Goal: Task Accomplishment & Management: Use online tool/utility

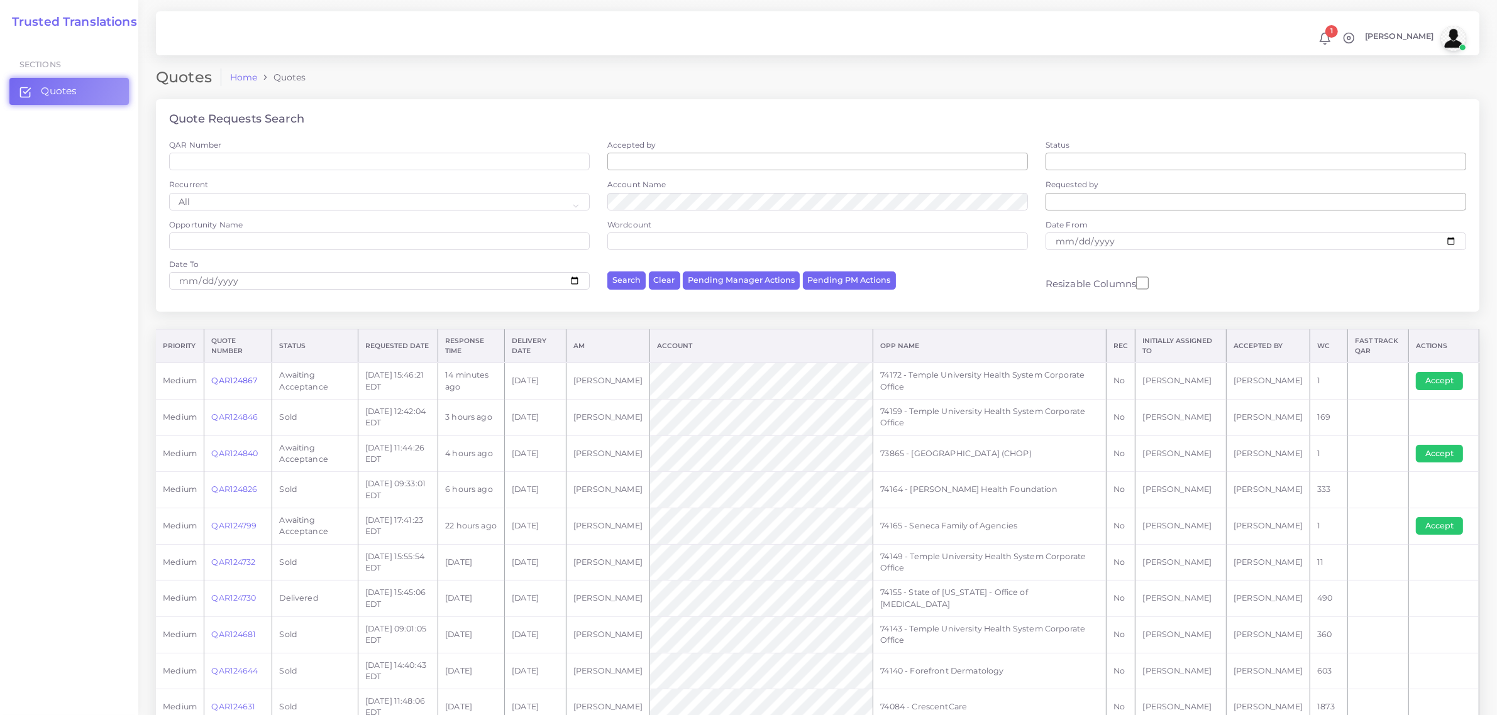
click at [240, 380] on link "QAR124867" at bounding box center [234, 380] width 46 height 9
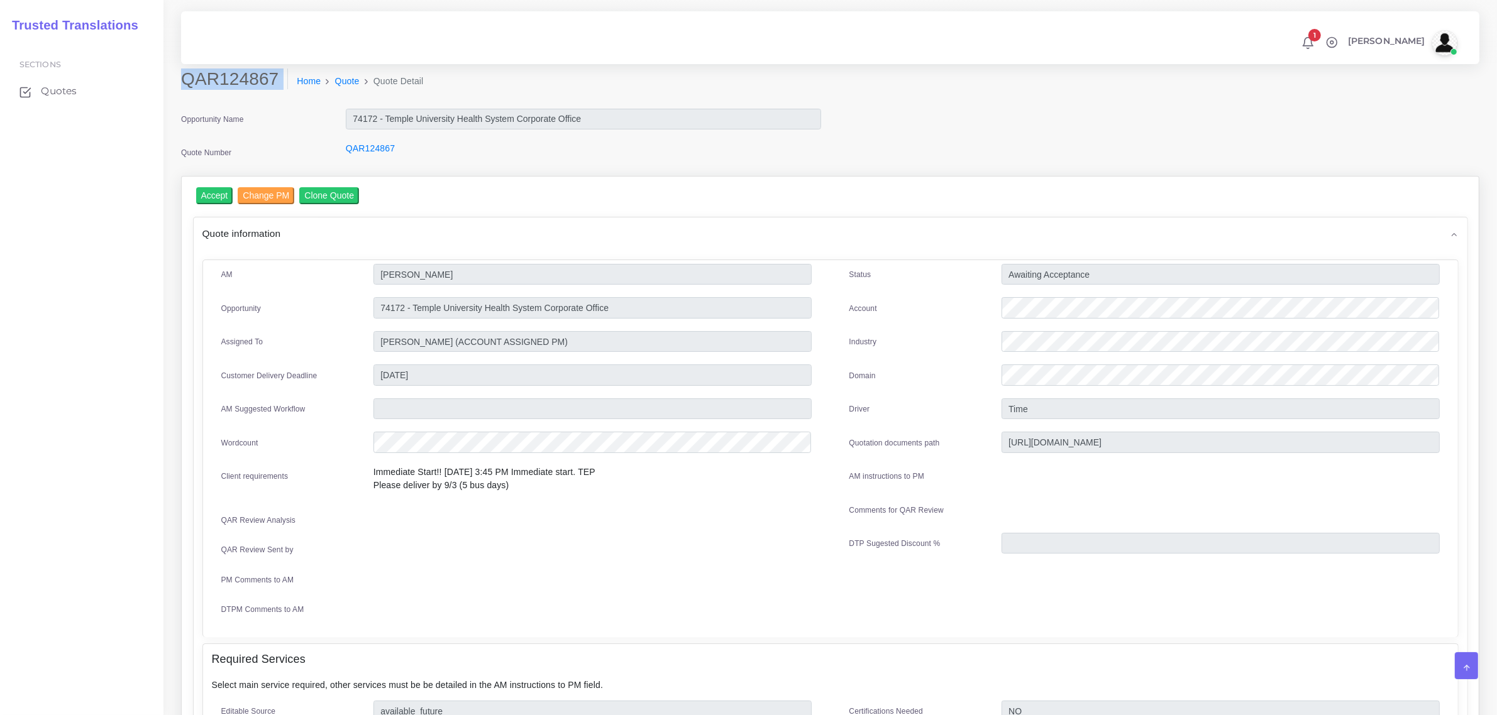
drag, startPoint x: 180, startPoint y: 82, endPoint x: 264, endPoint y: 102, distance: 86.0
click at [264, 102] on div "QAR124867 Home Quote Quote Detail" at bounding box center [666, 86] width 988 height 35
copy div "QAR124867"
click at [212, 195] on input "Accept" at bounding box center [214, 195] width 37 height 17
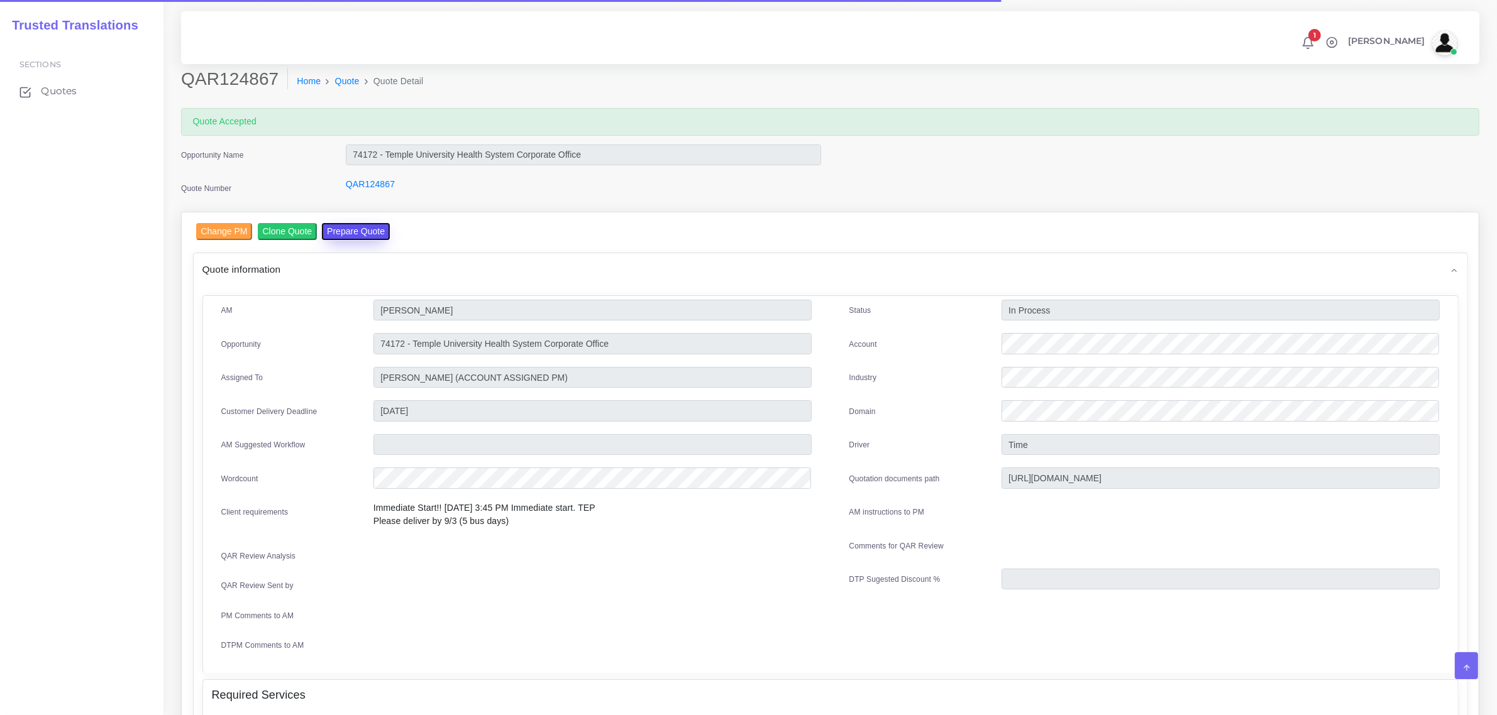
click at [340, 234] on button "Prepare Quote" at bounding box center [356, 231] width 68 height 17
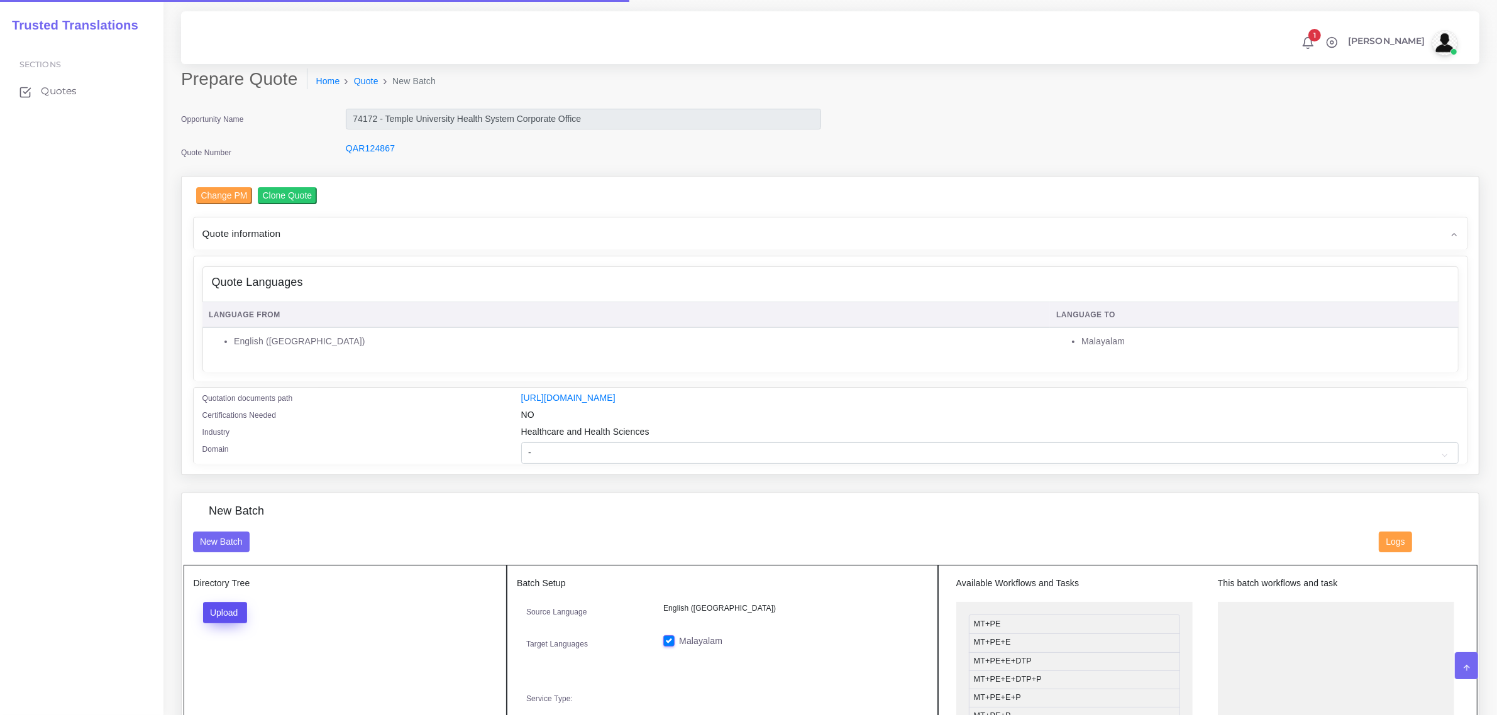
click at [228, 610] on button "Upload" at bounding box center [225, 612] width 45 height 21
click at [240, 665] on label "Files" at bounding box center [247, 661] width 87 height 16
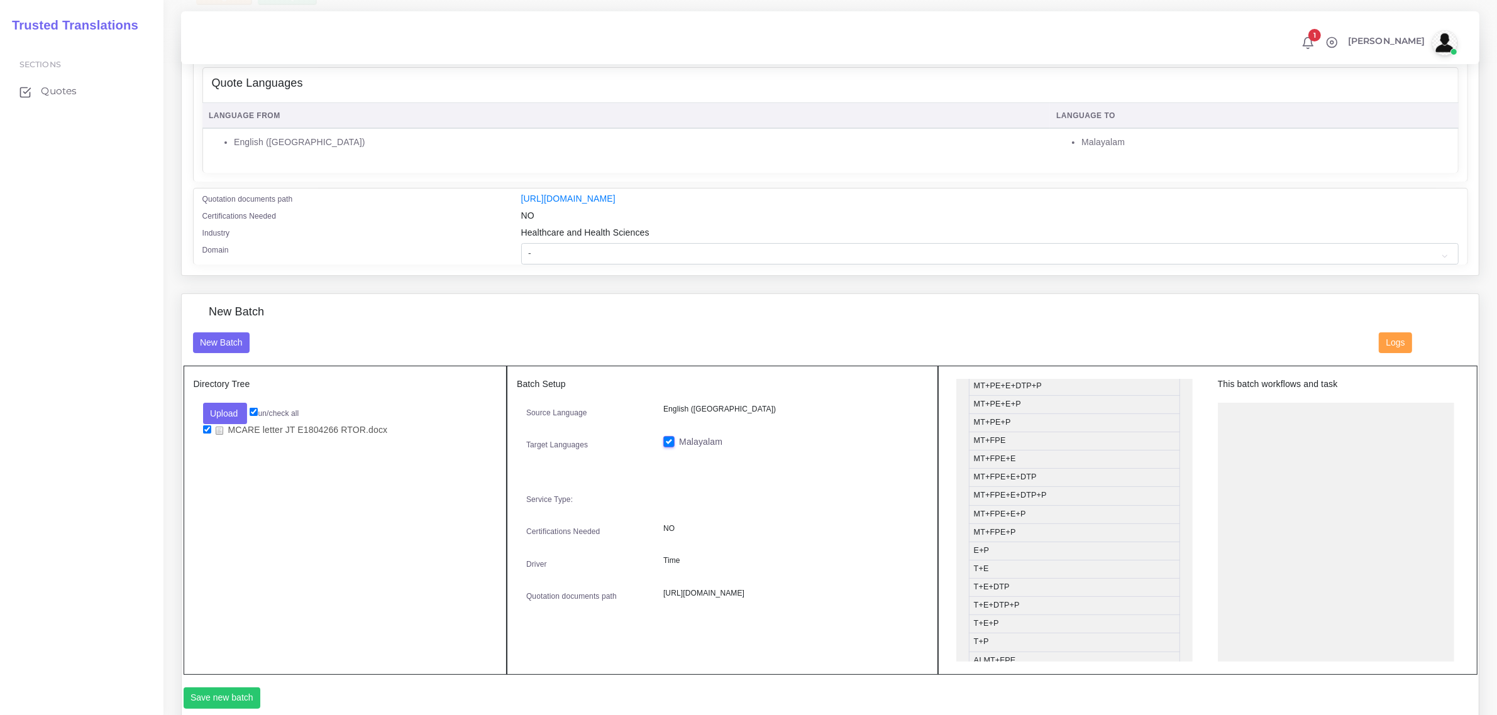
scroll to position [79, 0]
drag, startPoint x: 1035, startPoint y: 624, endPoint x: 1288, endPoint y: 412, distance: 329.8
click at [539, 252] on select "- Advertising and Media Agriculture, Forestry and Fishing Architecture, Buildin…" at bounding box center [989, 253] width 937 height 21
click at [363, 534] on div "Directory Tree Upload Folder Files un/check all MCARE letter JT E1804266 RTOR.d…" at bounding box center [346, 520] width 324 height 309
click at [226, 697] on button "Save new batch" at bounding box center [222, 698] width 77 height 21
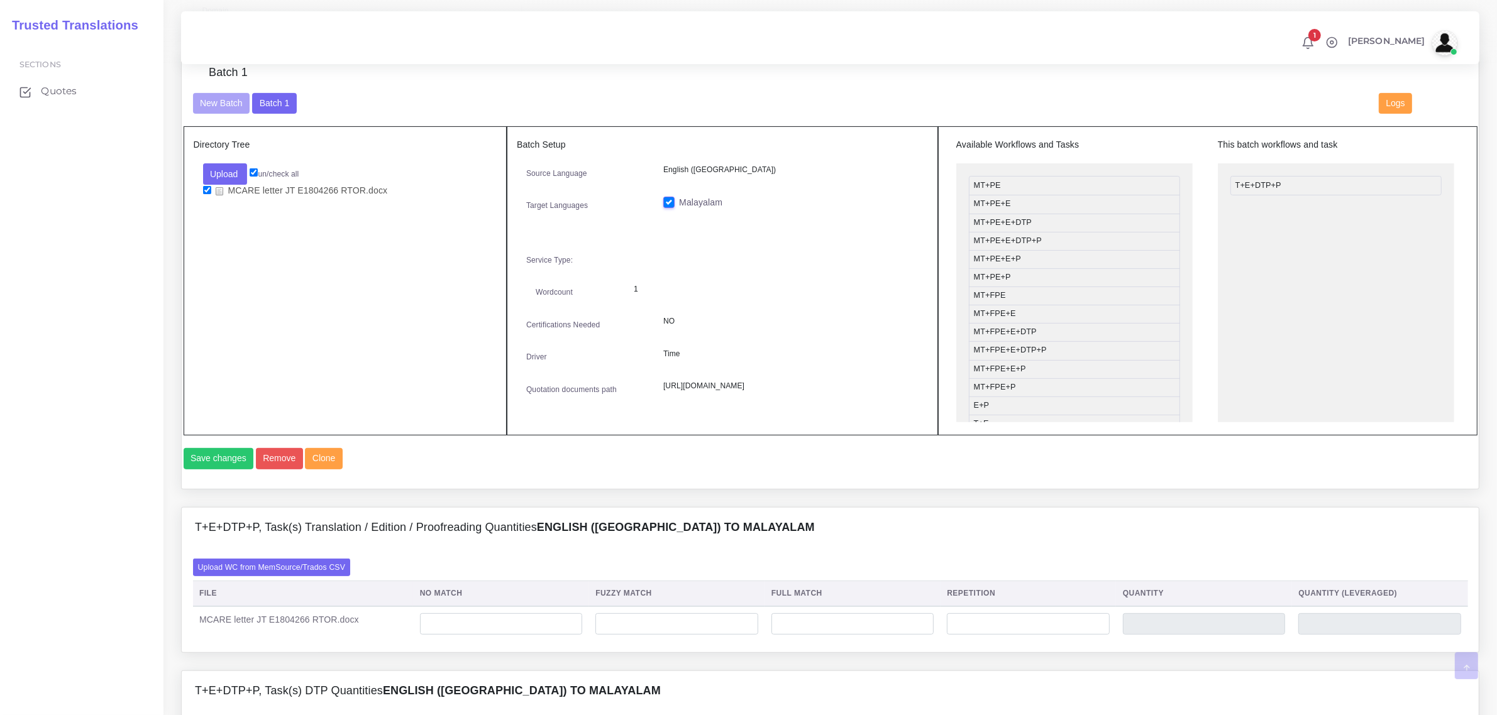
scroll to position [472, 0]
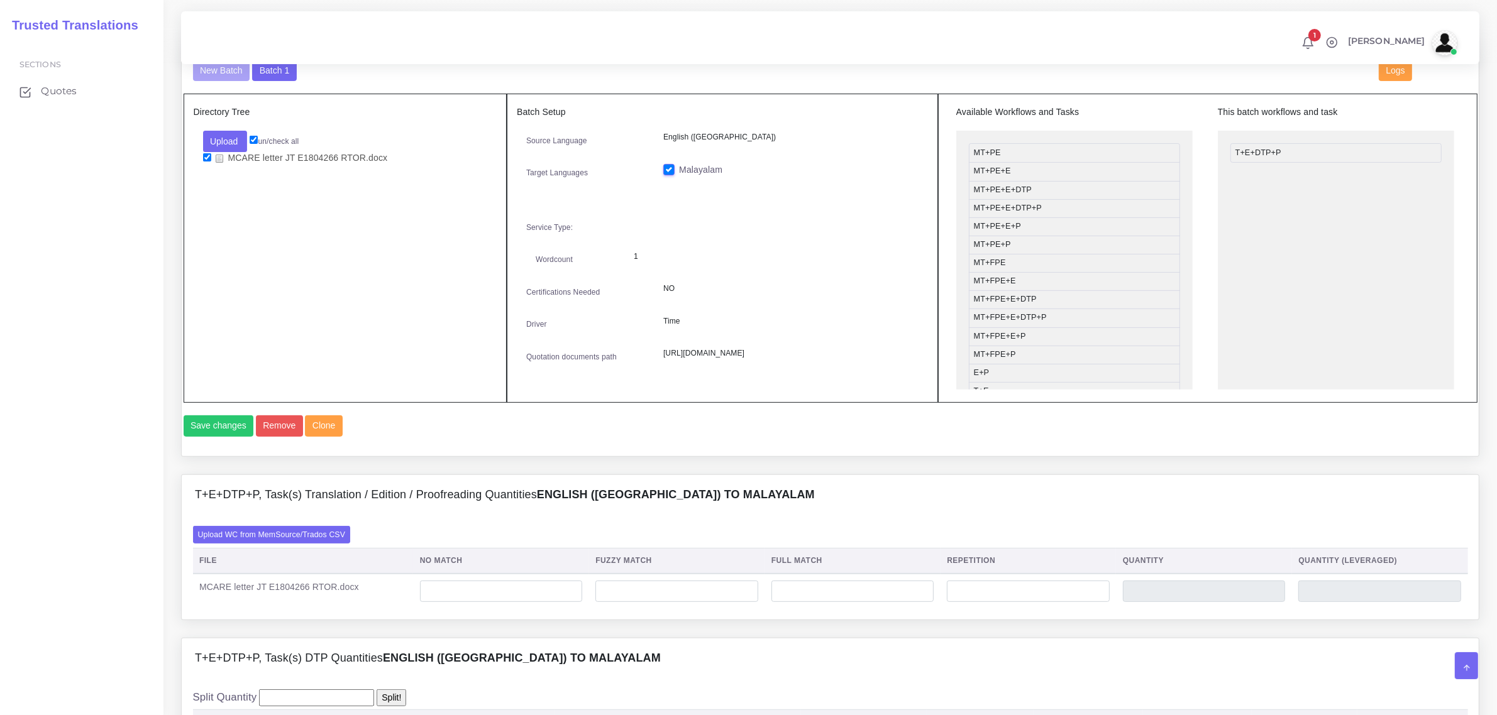
click at [482, 605] on td at bounding box center [501, 591] width 176 height 35
click at [495, 602] on input "number" at bounding box center [501, 591] width 163 height 21
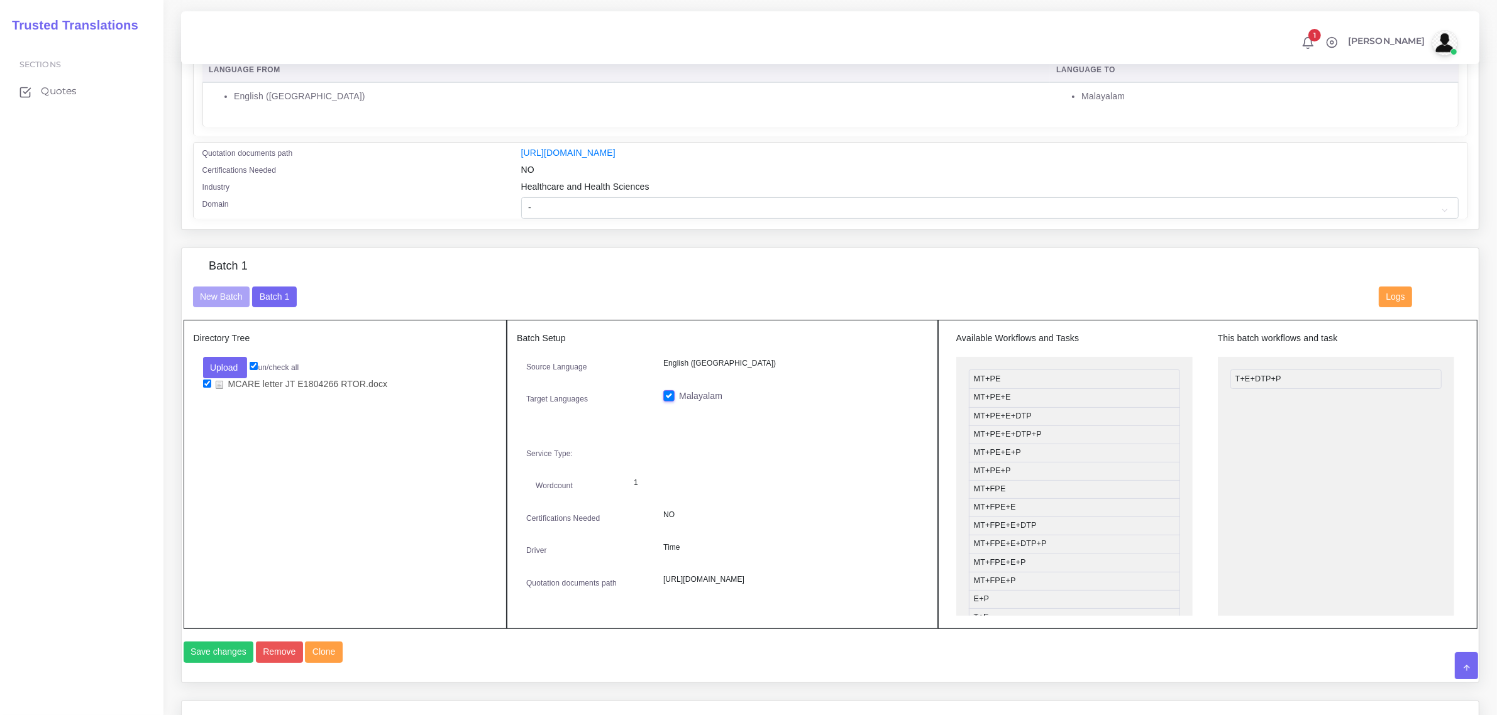
scroll to position [236, 0]
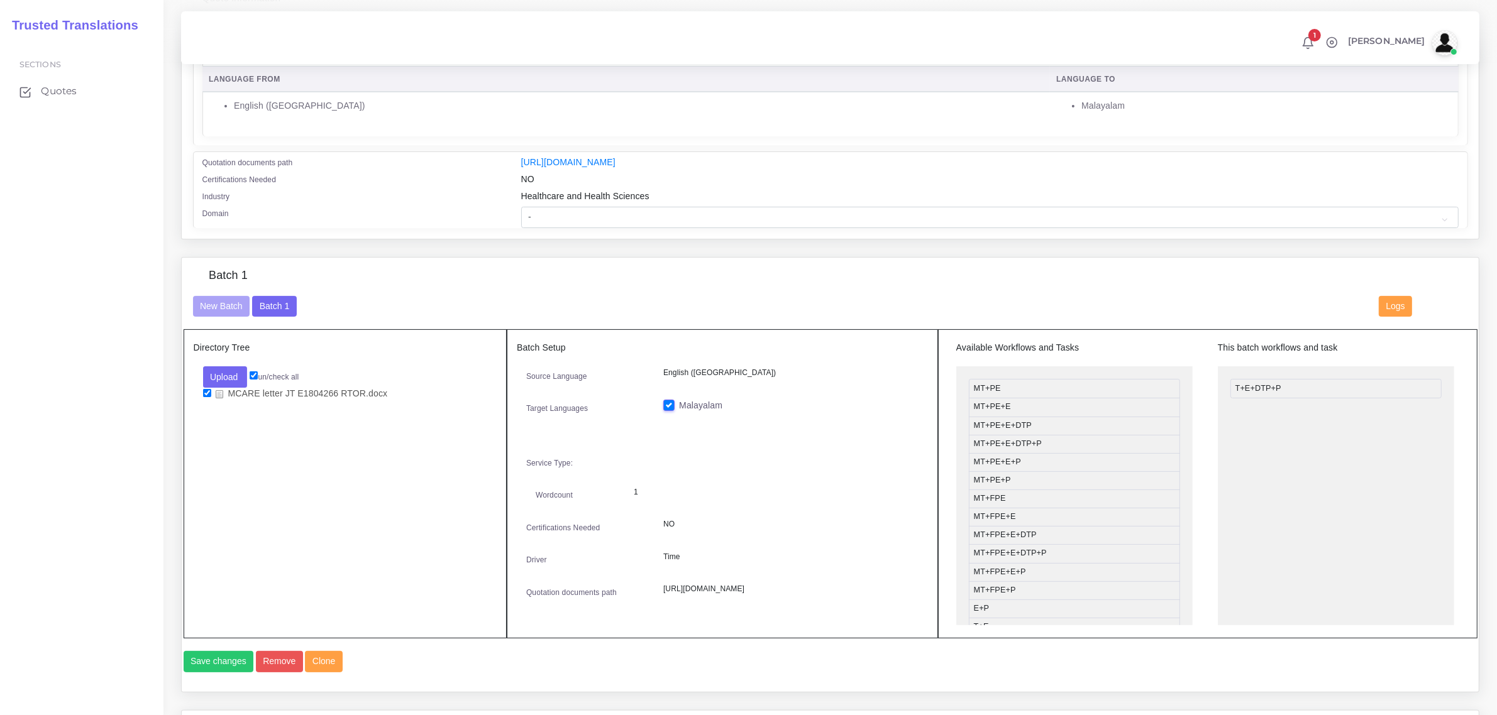
type input "170"
click at [566, 209] on select "- Advertising and Media Agriculture, Forestry and Fishing Architecture, Buildin…" at bounding box center [989, 217] width 937 height 21
select select "Healthcare and Health Sciences"
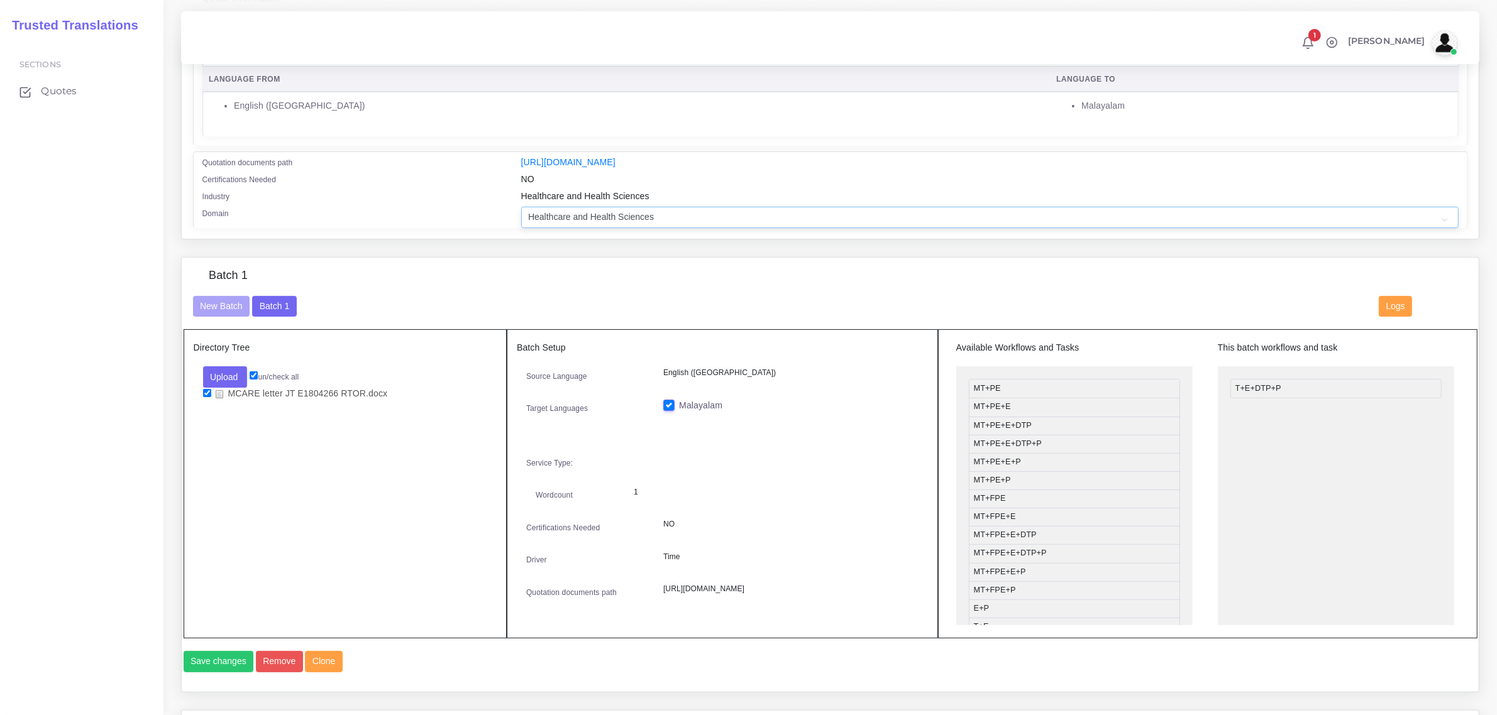
click at [521, 207] on select "- Advertising and Media Agriculture, Forestry and Fishing Architecture, Buildin…" at bounding box center [989, 217] width 937 height 21
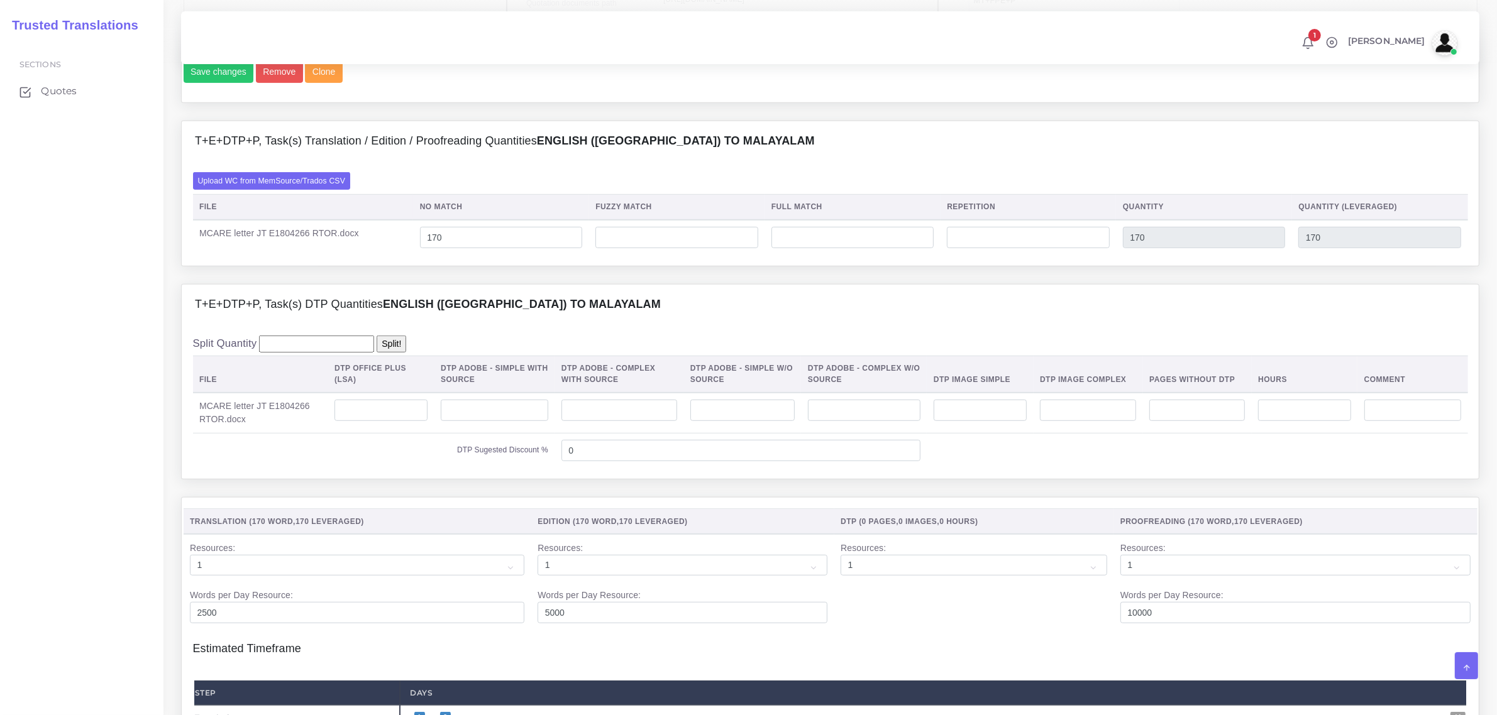
scroll to position [864, 0]
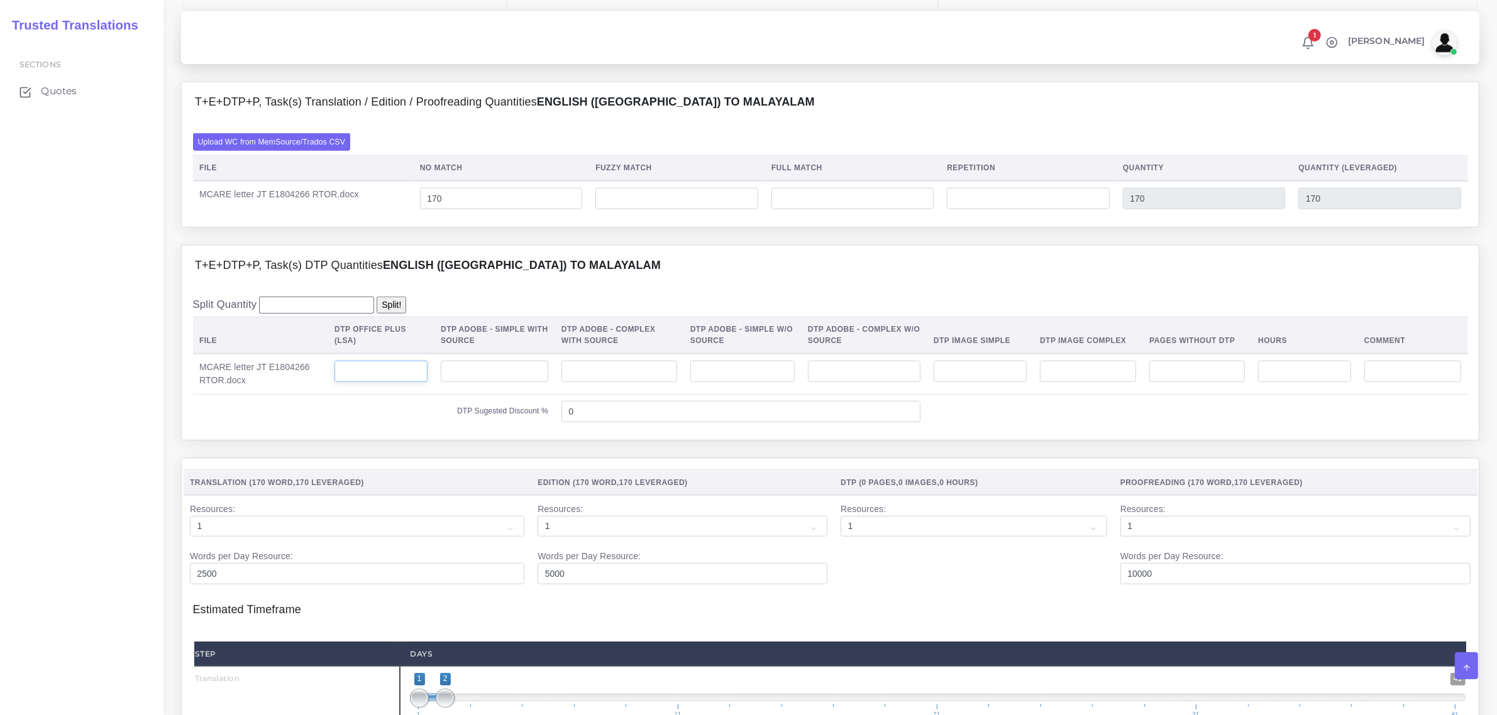
click at [409, 382] on input "number" at bounding box center [380, 371] width 93 height 21
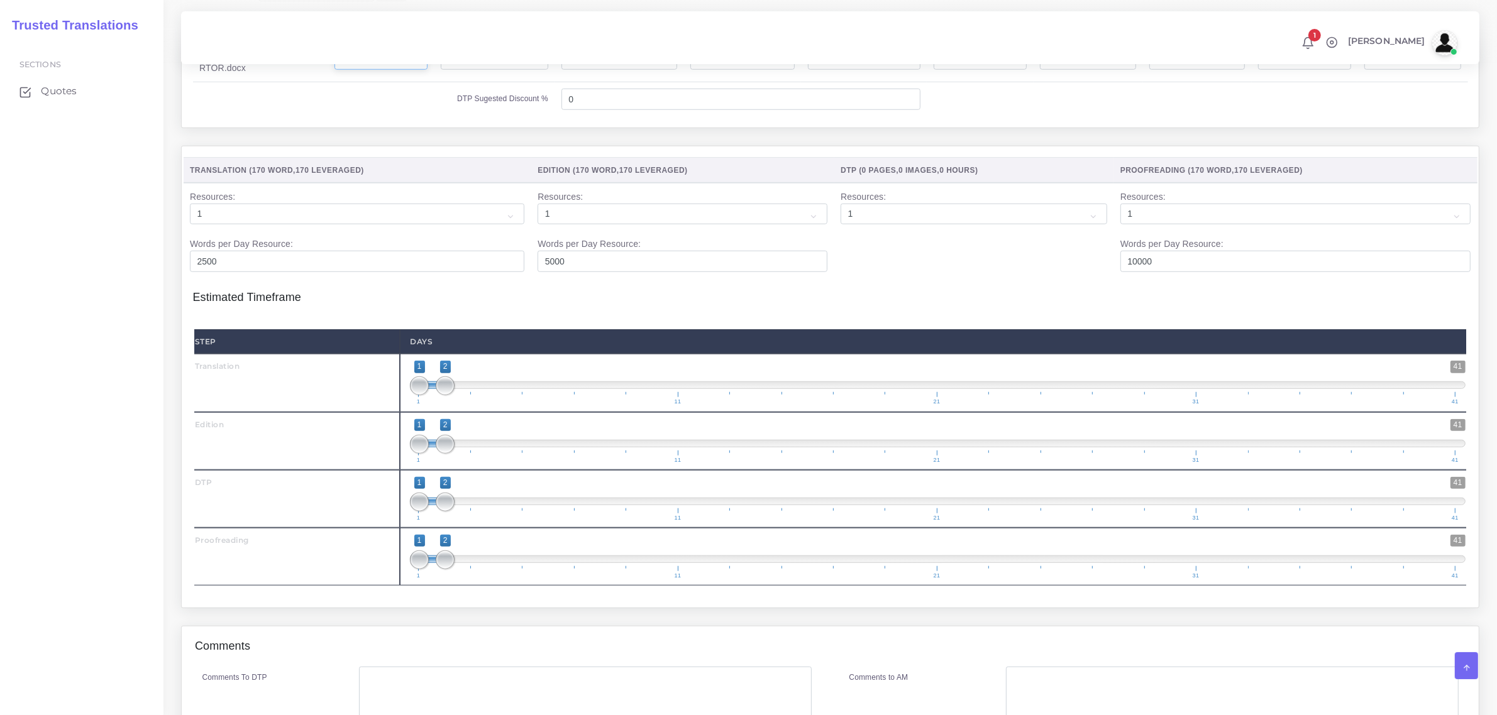
scroll to position [1179, 0]
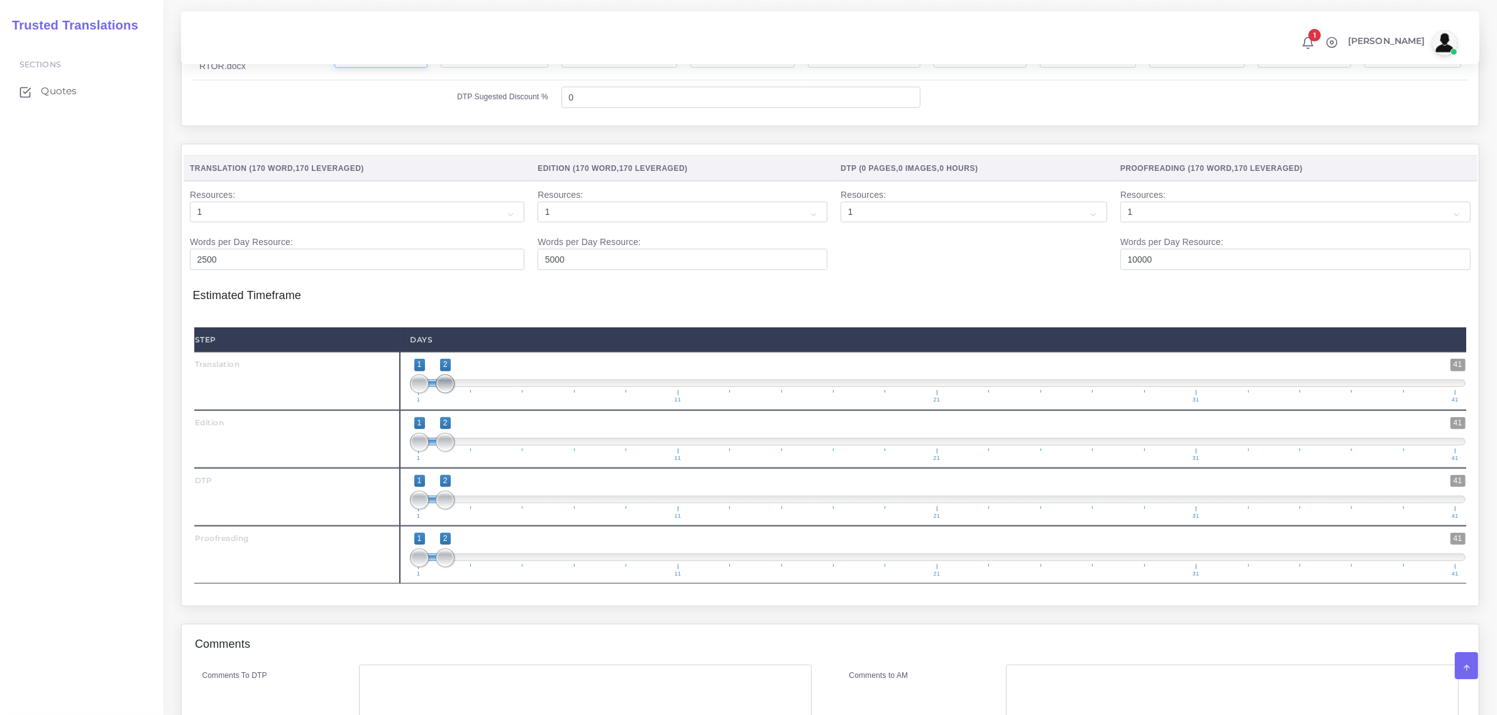
type input "1"
type input "1;1"
drag, startPoint x: 446, startPoint y: 407, endPoint x: 421, endPoint y: 429, distance: 33.4
click at [419, 403] on span "1 41 1 1 1 — 1 1 11 21 31 41" at bounding box center [938, 381] width 1056 height 44
drag, startPoint x: 451, startPoint y: 519, endPoint x: 451, endPoint y: 578, distance: 59.1
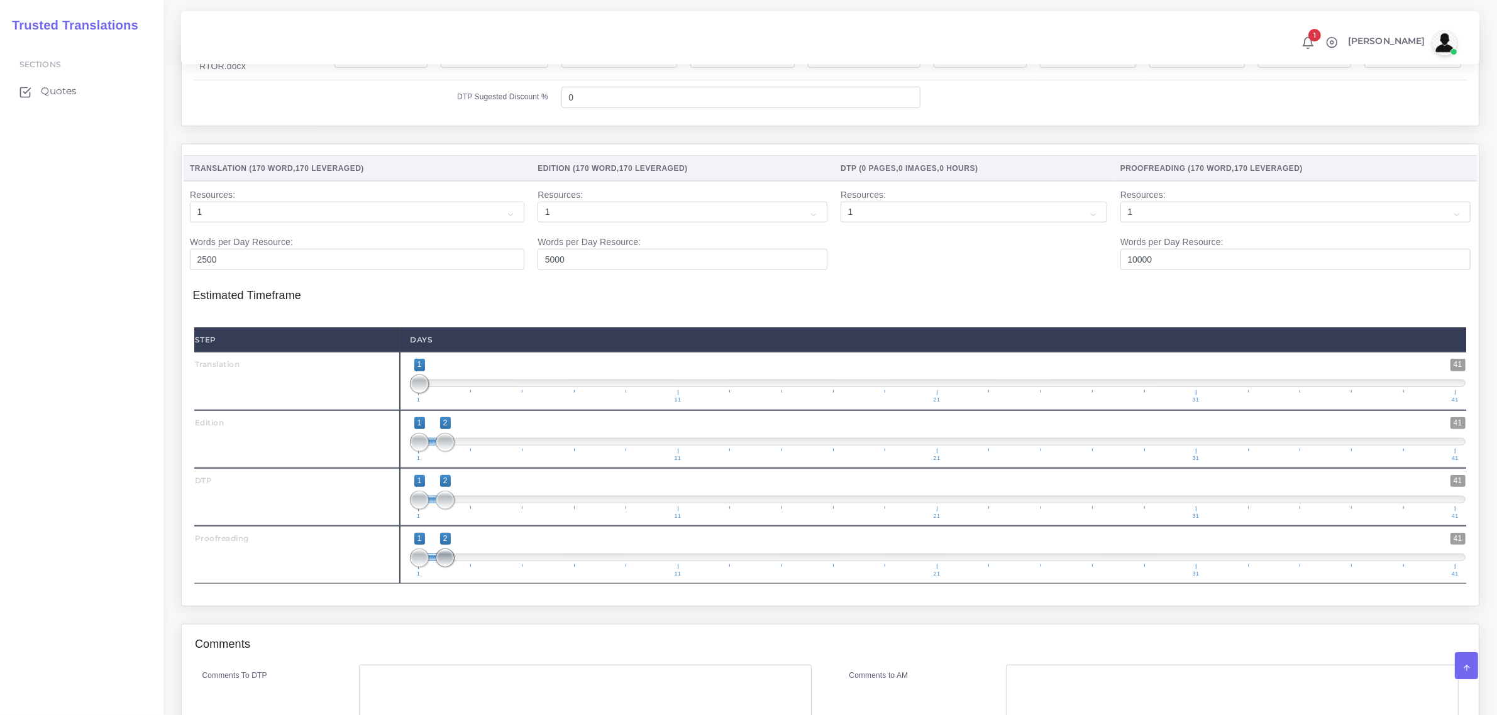
click at [472, 519] on span "1 41 1 2 1 — 2 1 11 21 31 41" at bounding box center [938, 497] width 1056 height 44
drag, startPoint x: 447, startPoint y: 583, endPoint x: 533, endPoint y: 588, distance: 86.3
click at [533, 577] on span "1 41 1 5 1 — 5 1 11 21 31 41" at bounding box center [938, 555] width 1056 height 44
type input "5;5"
drag, startPoint x: 422, startPoint y: 583, endPoint x: 476, endPoint y: 556, distance: 60.2
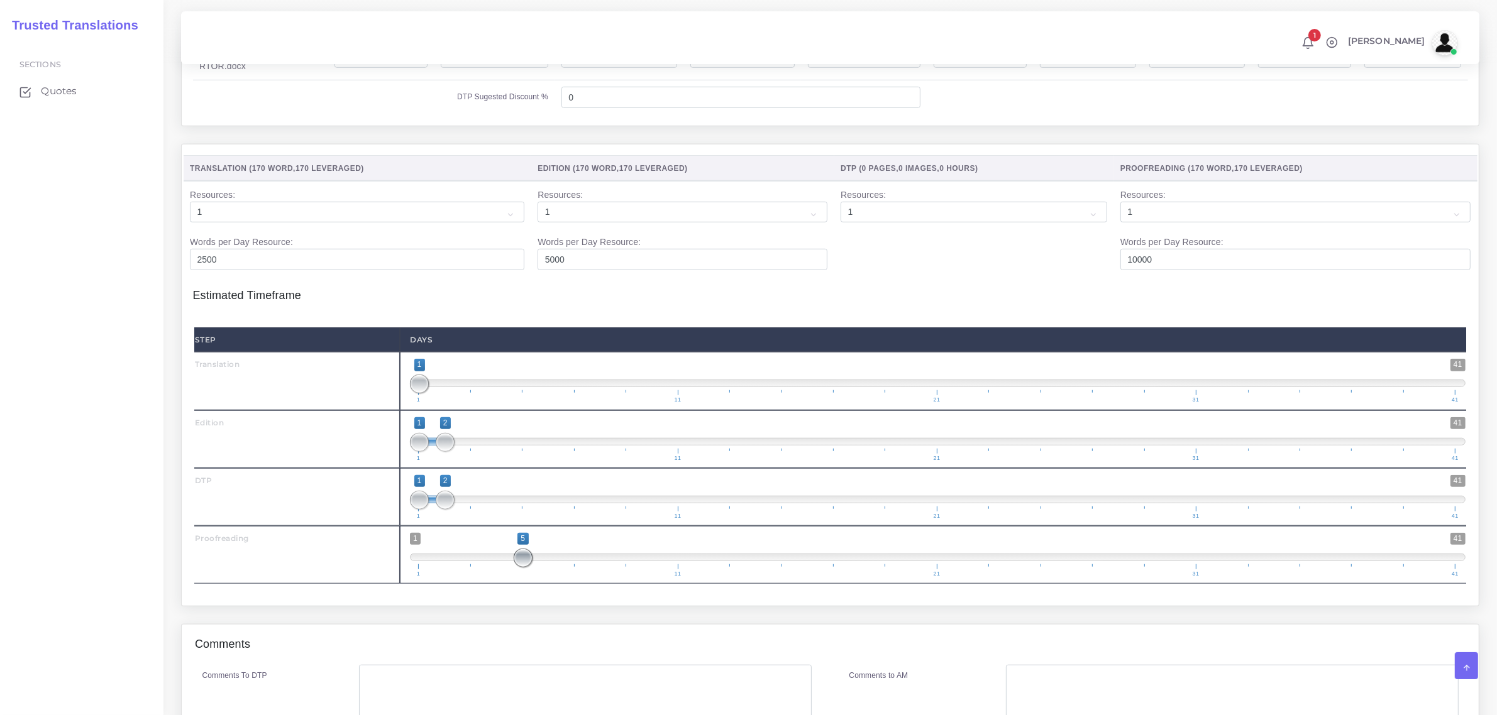
click at [526, 568] on span at bounding box center [523, 558] width 19 height 19
drag, startPoint x: 439, startPoint y: 524, endPoint x: 488, endPoint y: 534, distance: 50.2
click at [488, 519] on span "1 41 1 4 1 — 4 1 11 21 31 41" at bounding box center [938, 497] width 1056 height 44
type input "4;4"
drag, startPoint x: 422, startPoint y: 526, endPoint x: 468, endPoint y: 510, distance: 48.7
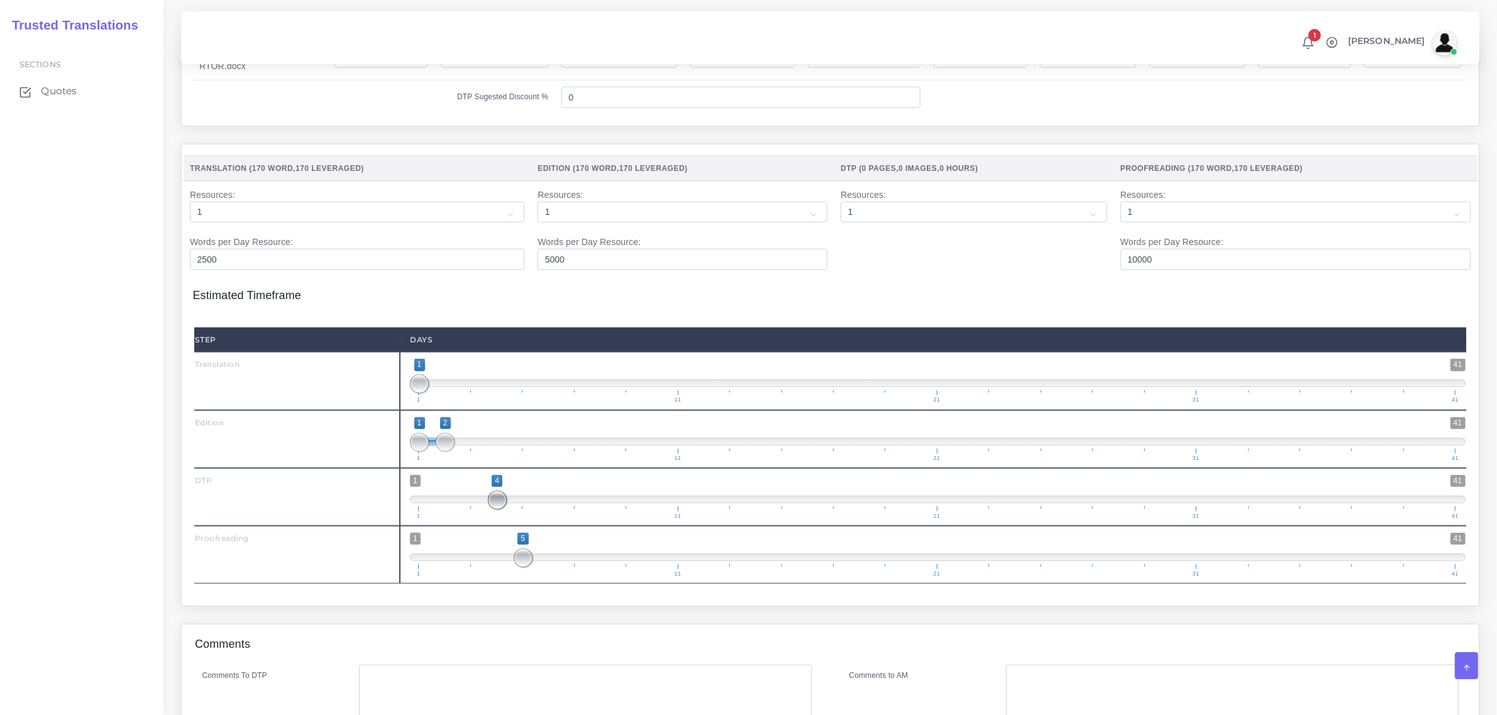
click at [499, 510] on span at bounding box center [497, 500] width 19 height 19
type input "2;2"
drag, startPoint x: 417, startPoint y: 463, endPoint x: 451, endPoint y: 467, distance: 34.8
click at [451, 452] on span at bounding box center [445, 442] width 19 height 19
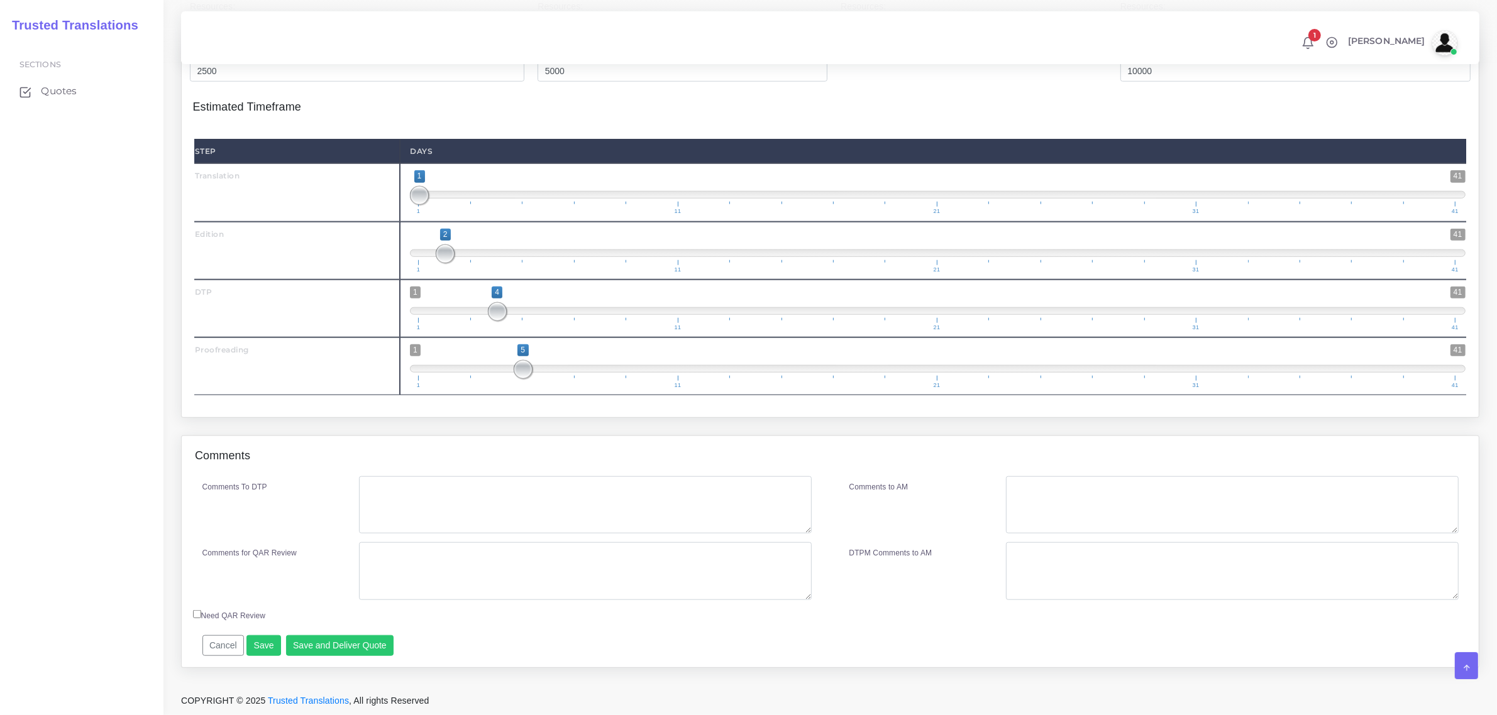
scroll to position [1394, 0]
click at [398, 497] on textarea "Comments To DTP" at bounding box center [585, 506] width 452 height 58
type textarea "no specific instructions"
click at [331, 645] on button "Save and Deliver Quote" at bounding box center [340, 646] width 108 height 21
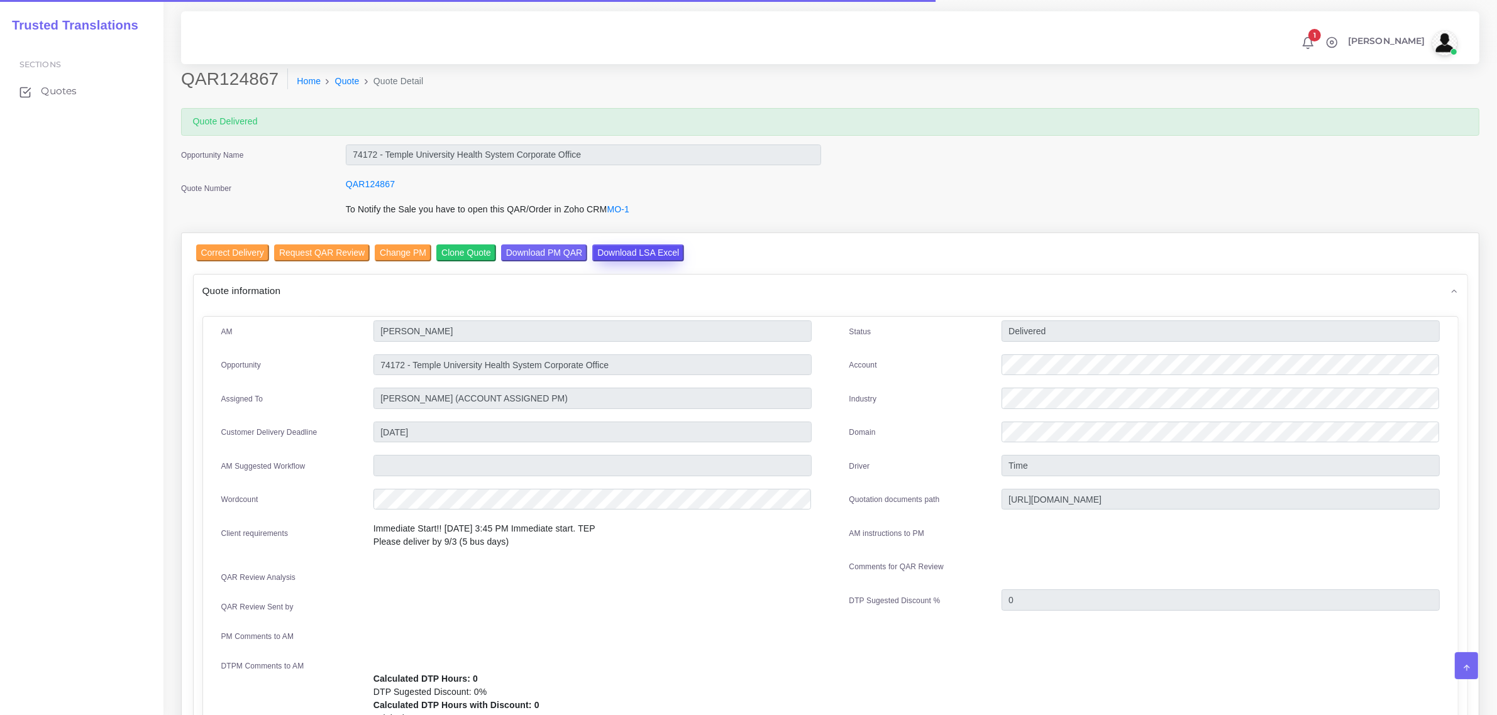
click at [636, 253] on input "Download LSA Excel" at bounding box center [638, 253] width 92 height 17
